Goal: Task Accomplishment & Management: Manage account settings

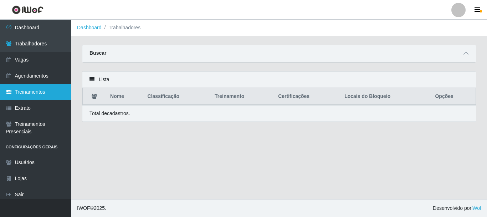
click at [52, 96] on link "Treinamentos" at bounding box center [35, 92] width 71 height 16
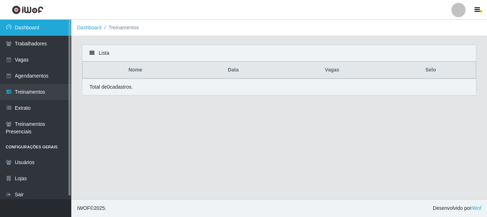
click at [45, 26] on link "Dashboard" at bounding box center [35, 28] width 71 height 16
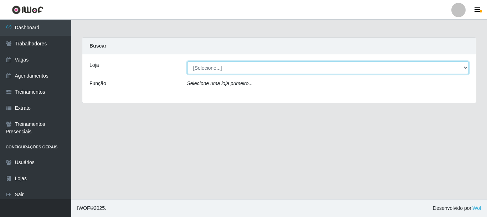
click at [261, 69] on select "[Selecione...] Supermercado Queiroz - Caicó" at bounding box center [328, 67] width 282 height 12
select select "512"
click at [187, 61] on select "[Selecione...] Supermercado Queiroz - Caicó" at bounding box center [328, 67] width 282 height 12
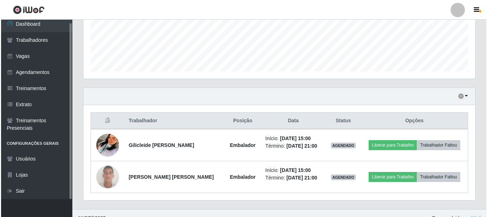
scroll to position [194, 0]
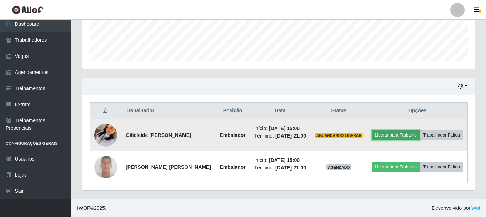
click at [381, 133] on button "Liberar para Trabalho" at bounding box center [395, 135] width 48 height 10
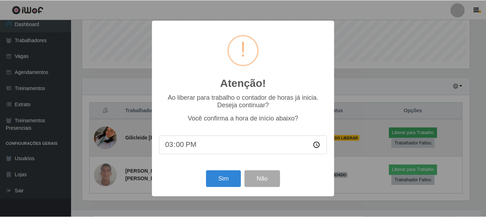
scroll to position [148, 389]
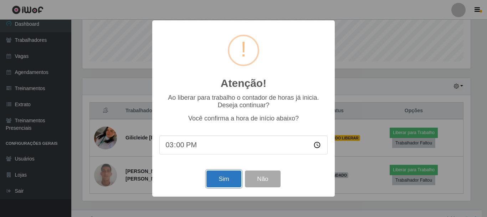
click at [217, 179] on button "Sim" at bounding box center [224, 178] width 35 height 17
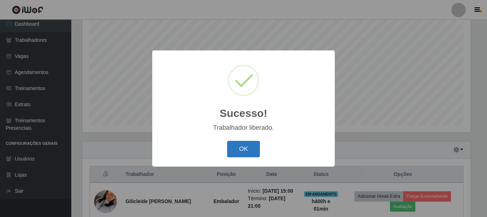
click at [248, 155] on button "OK" at bounding box center [243, 149] width 33 height 17
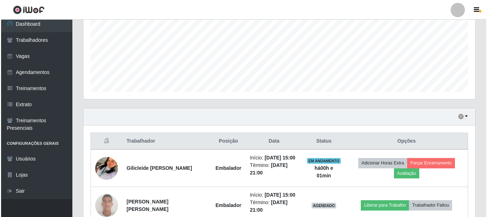
scroll to position [202, 0]
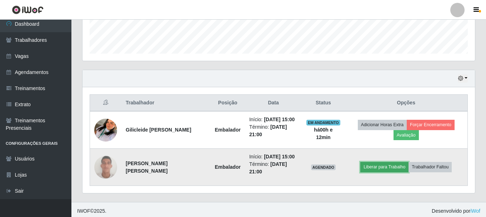
click at [369, 168] on button "Liberar para Trabalho" at bounding box center [384, 167] width 48 height 10
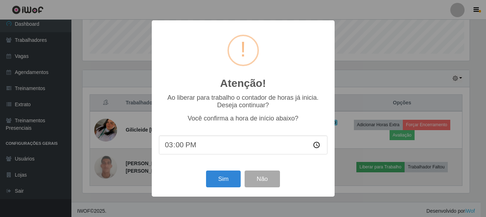
scroll to position [148, 389]
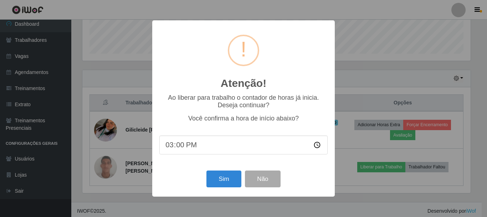
click at [183, 147] on input "15:00" at bounding box center [244, 144] width 168 height 19
type input "15:12"
click at [219, 180] on button "Sim" at bounding box center [224, 178] width 35 height 17
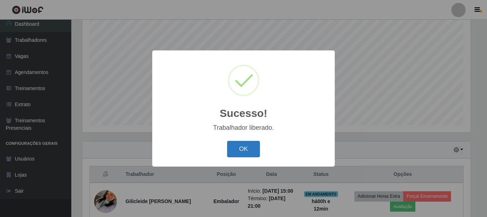
click at [234, 151] on button "OK" at bounding box center [243, 149] width 33 height 17
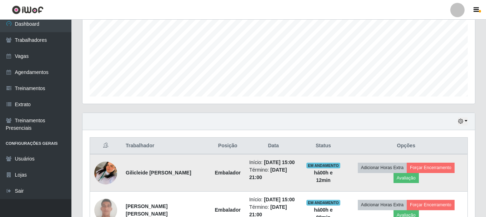
scroll to position [202, 0]
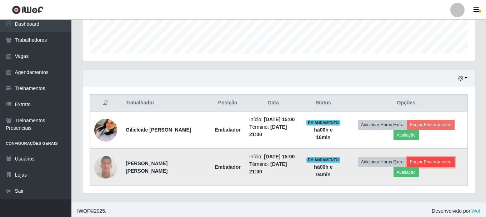
click at [429, 162] on button "Forçar Encerramento" at bounding box center [430, 162] width 48 height 10
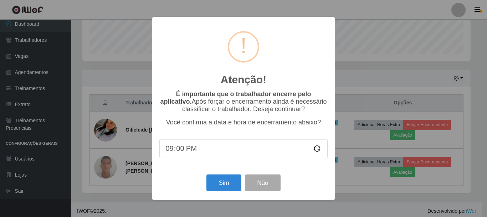
drag, startPoint x: 209, startPoint y: 29, endPoint x: 205, endPoint y: 27, distance: 4.3
click at [205, 27] on div "Atenção! ×" at bounding box center [244, 57] width 168 height 66
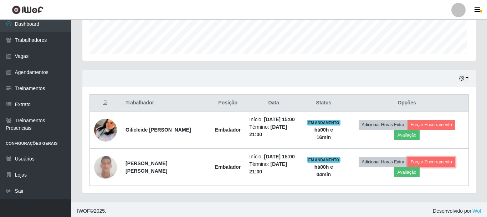
scroll to position [148, 392]
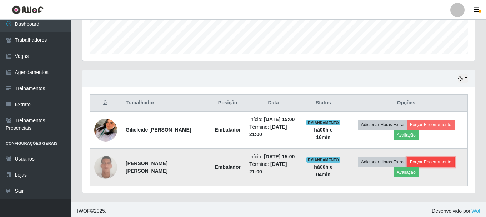
click at [429, 163] on button "Forçar Encerramento" at bounding box center [430, 162] width 48 height 10
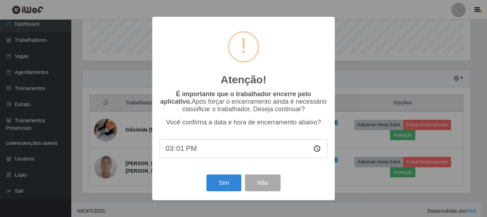
type input "15:16"
click at [223, 184] on button "Sim" at bounding box center [224, 182] width 35 height 17
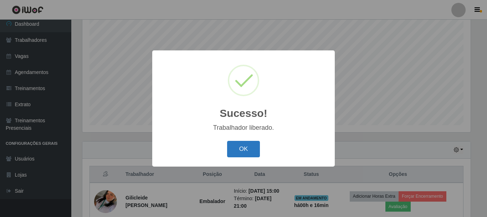
click at [236, 152] on button "OK" at bounding box center [243, 149] width 33 height 17
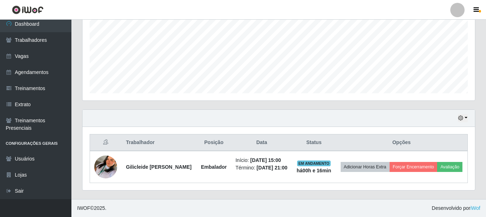
scroll to position [167, 0]
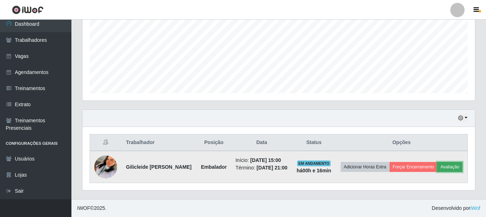
click at [437, 172] on button "Avaliação" at bounding box center [449, 167] width 25 height 10
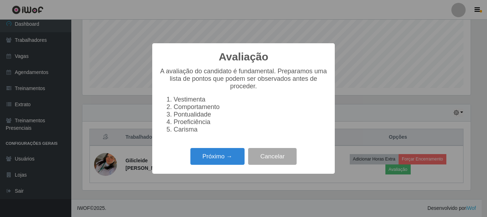
click at [345, 21] on div "Avaliação × A avaliação do candidato é fundamental. Preparamos uma lista de pon…" at bounding box center [243, 108] width 487 height 217
click at [281, 163] on button "Cancelar" at bounding box center [272, 156] width 49 height 17
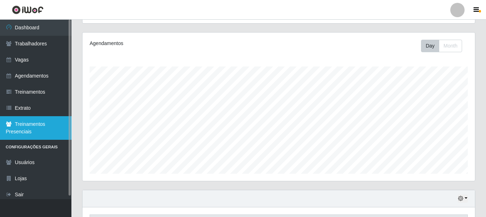
scroll to position [60, 0]
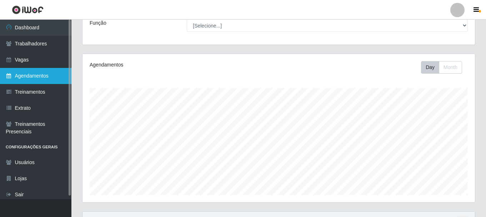
click at [35, 74] on link "Agendamentos" at bounding box center [35, 76] width 71 height 16
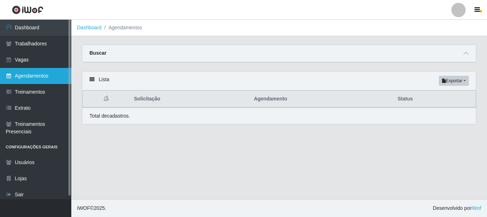
click at [31, 76] on link "Agendamentos" at bounding box center [35, 76] width 71 height 16
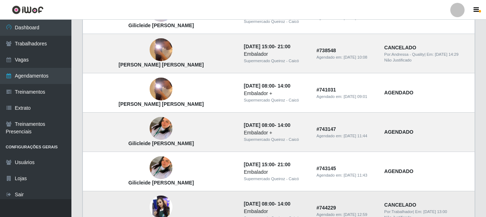
scroll to position [528, 0]
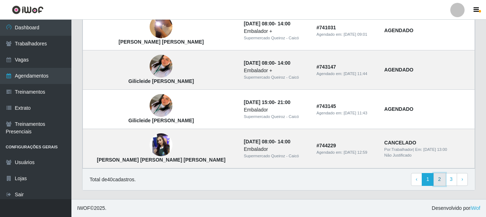
click at [437, 182] on link "2" at bounding box center [439, 179] width 12 height 13
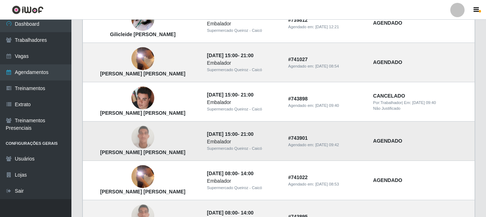
scroll to position [186, 0]
